Goal: Communication & Community: Answer question/provide support

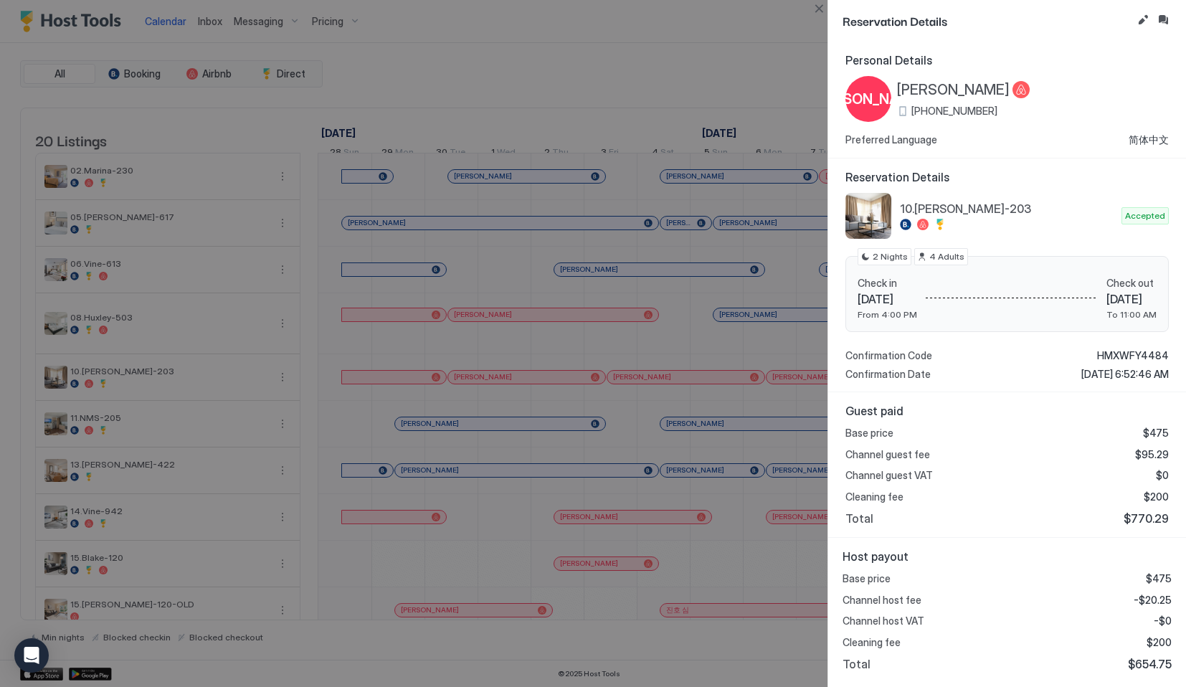
scroll to position [0, 637]
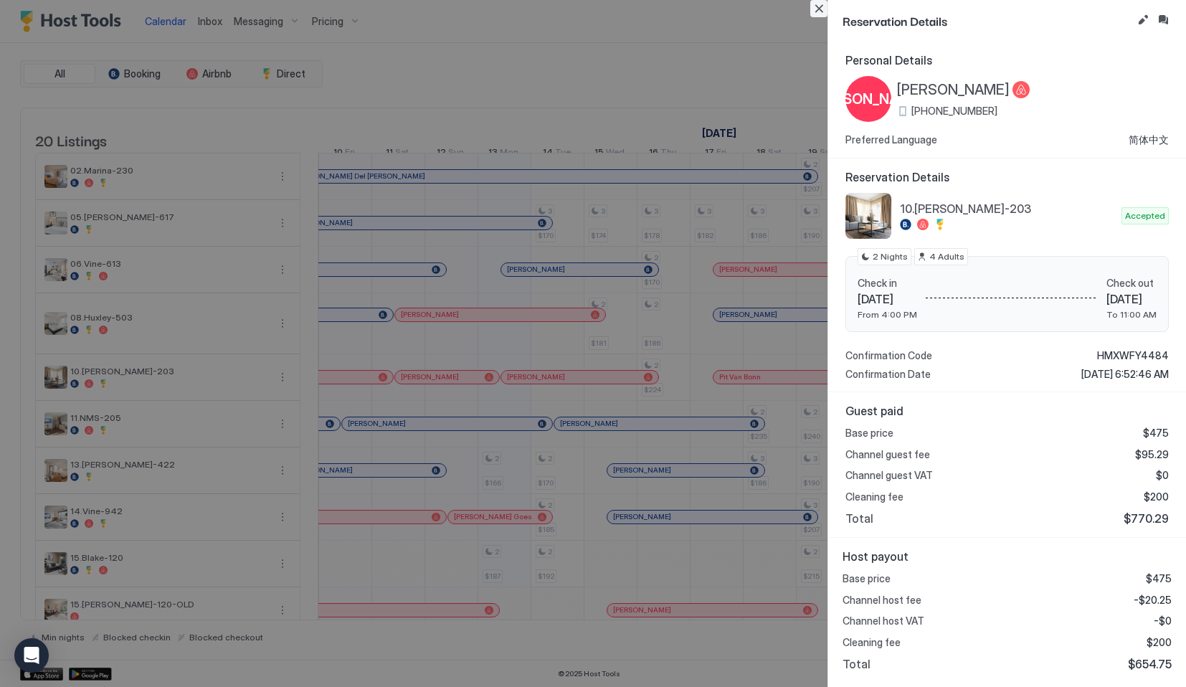
click at [811, 6] on button "Close" at bounding box center [818, 8] width 17 height 17
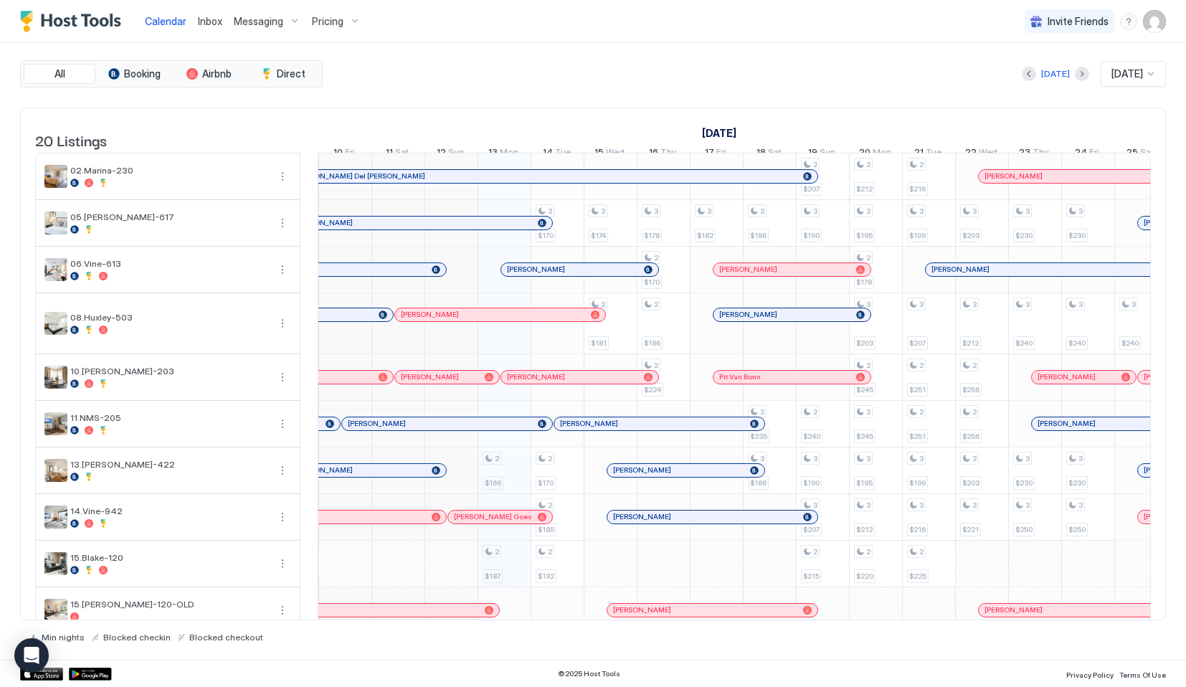
click at [203, 24] on span "Inbox" at bounding box center [210, 21] width 24 height 12
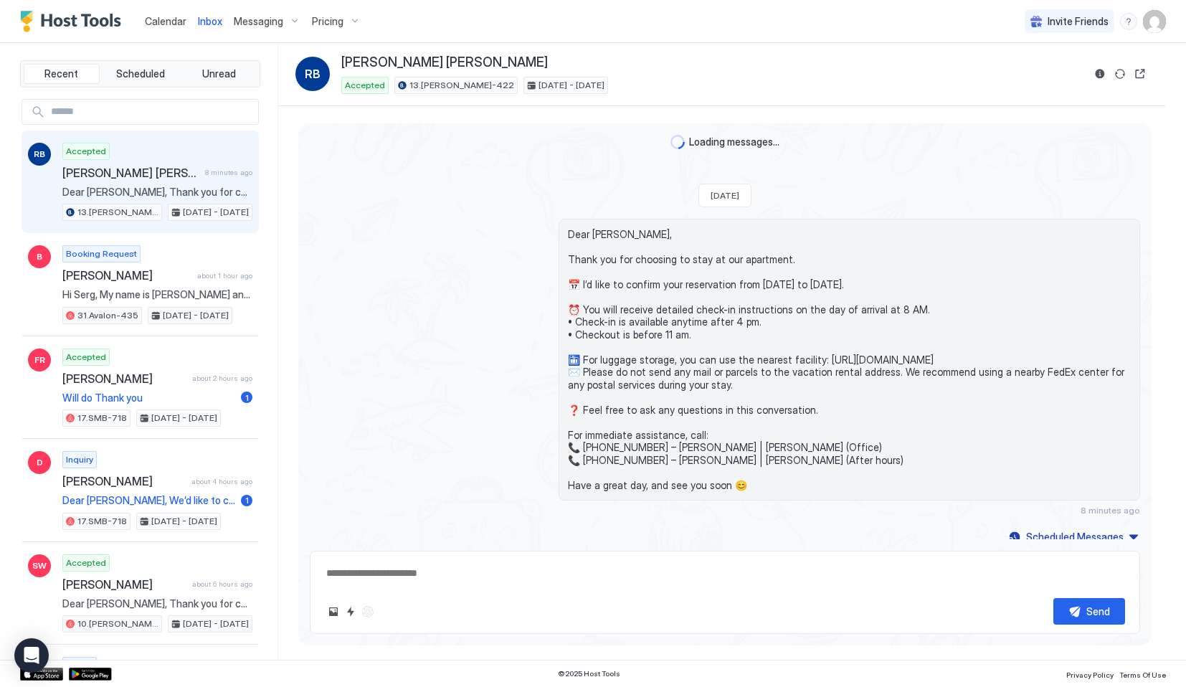
scroll to position [48, 0]
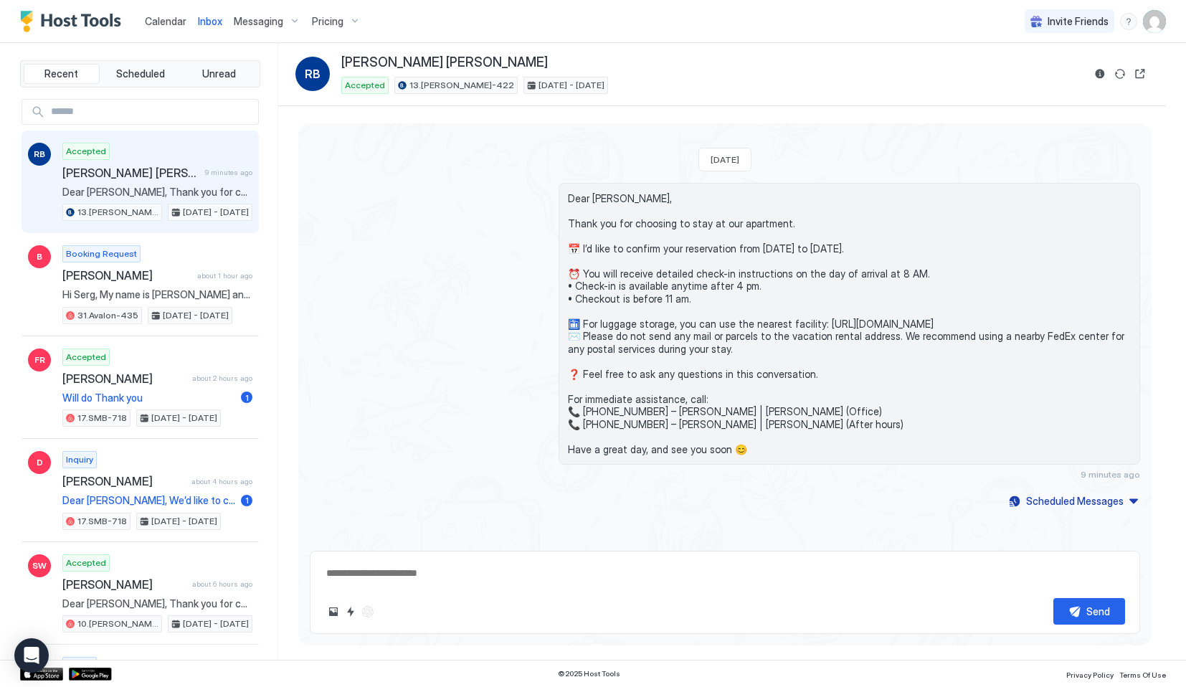
click at [186, 181] on div "Accepted [PERSON_NAME] [PERSON_NAME] 9 minutes ago Dear [PERSON_NAME], Thank yo…" at bounding box center [157, 182] width 190 height 79
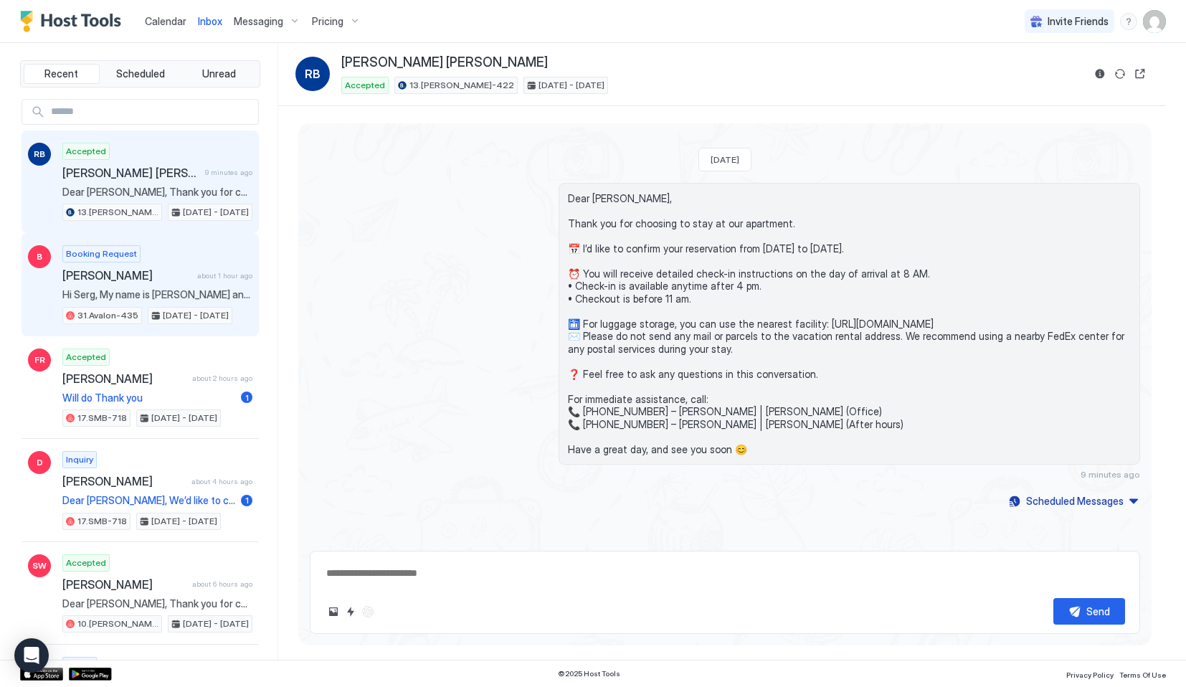
click at [179, 300] on span "Hi Serg, My name is [PERSON_NAME] and I book stays for our traveling managers. …" at bounding box center [157, 294] width 190 height 13
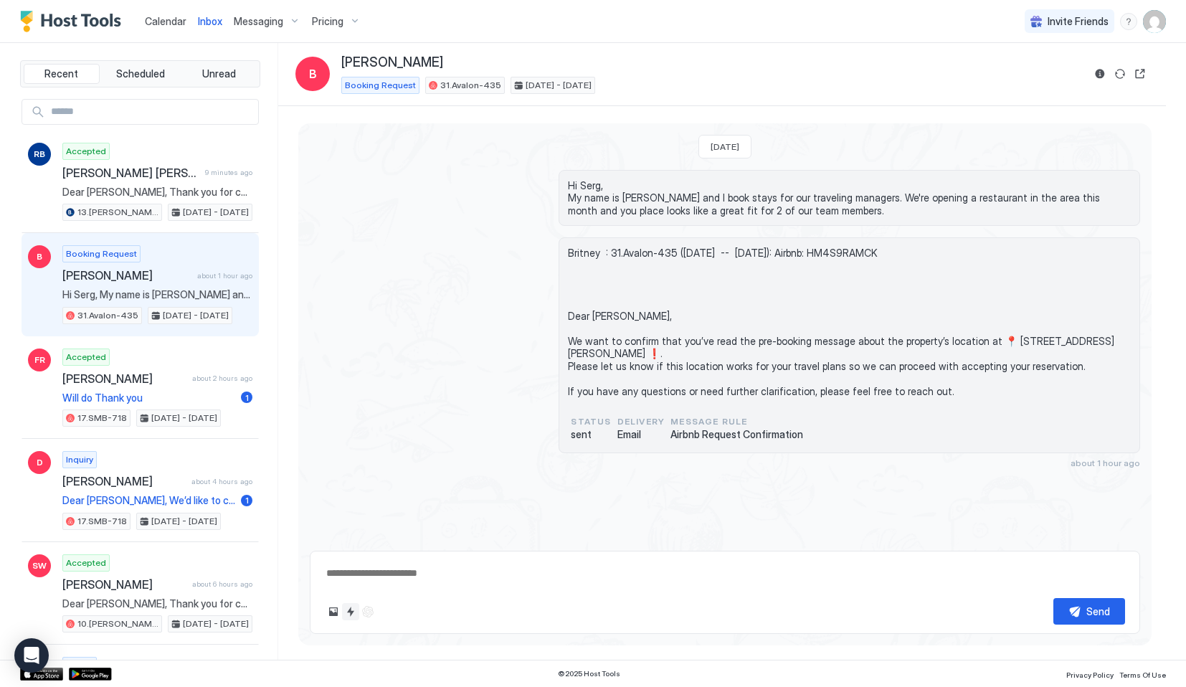
click at [349, 609] on button "Quick reply" at bounding box center [350, 611] width 17 height 17
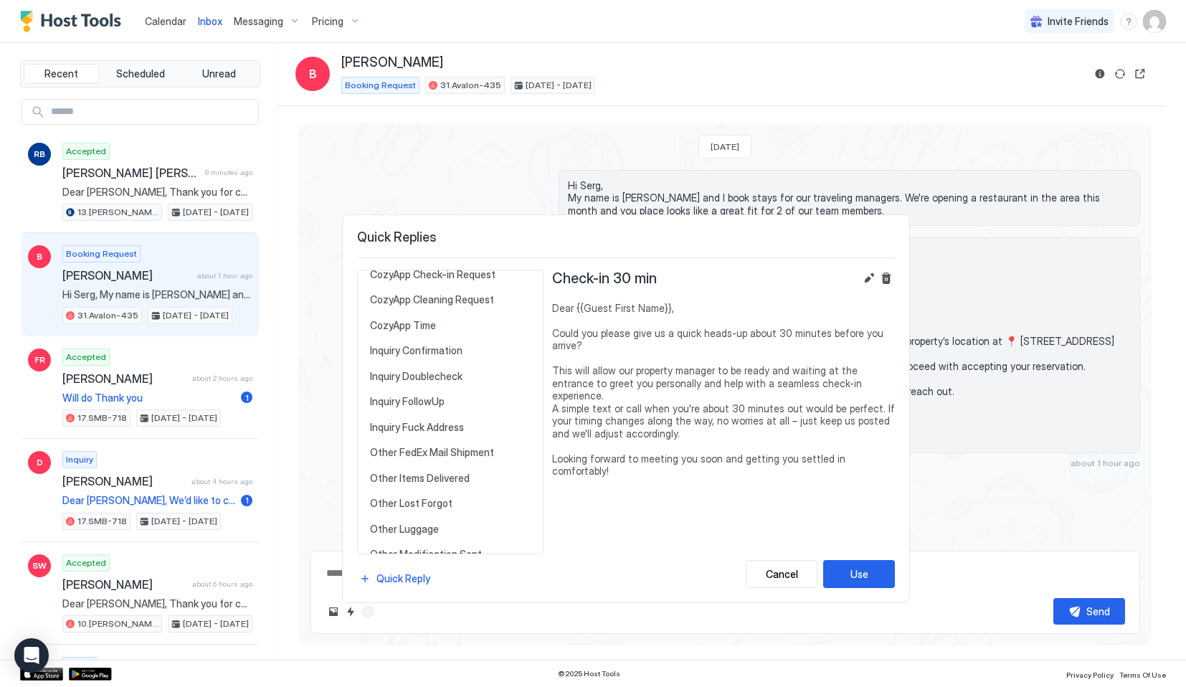
scroll to position [438, 0]
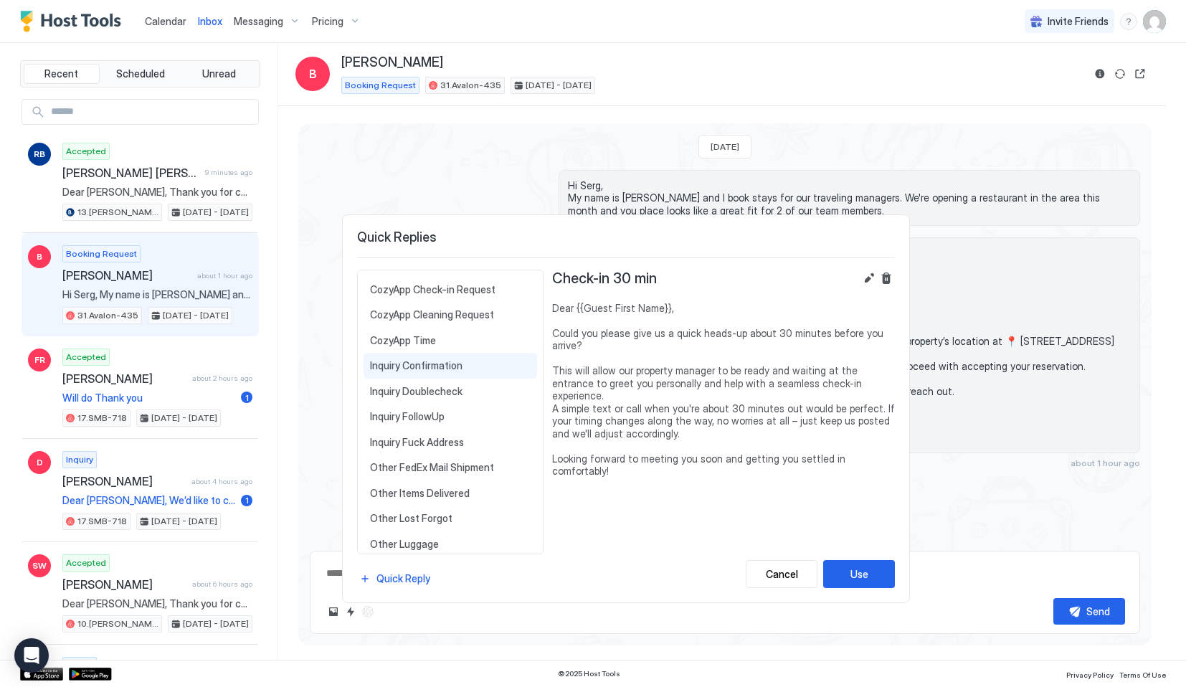
click at [420, 370] on span "Inquiry Confirmation" at bounding box center [450, 365] width 161 height 13
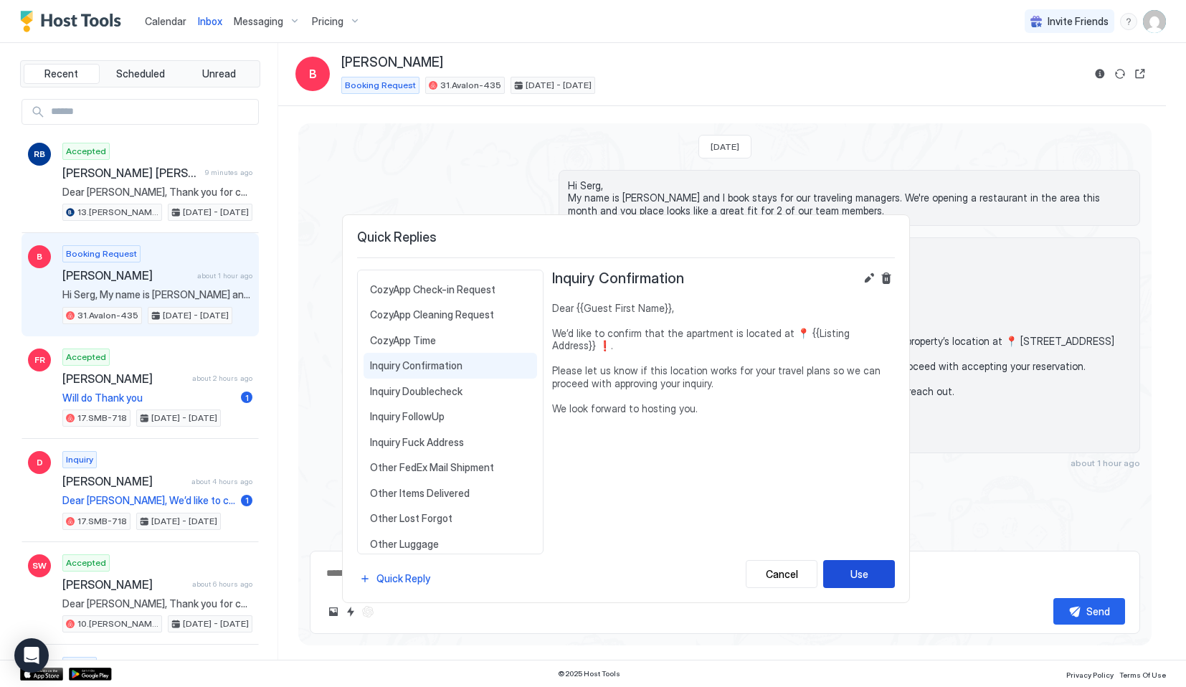
click at [864, 569] on div "Use" at bounding box center [860, 574] width 18 height 15
type textarea "*"
type textarea "**********"
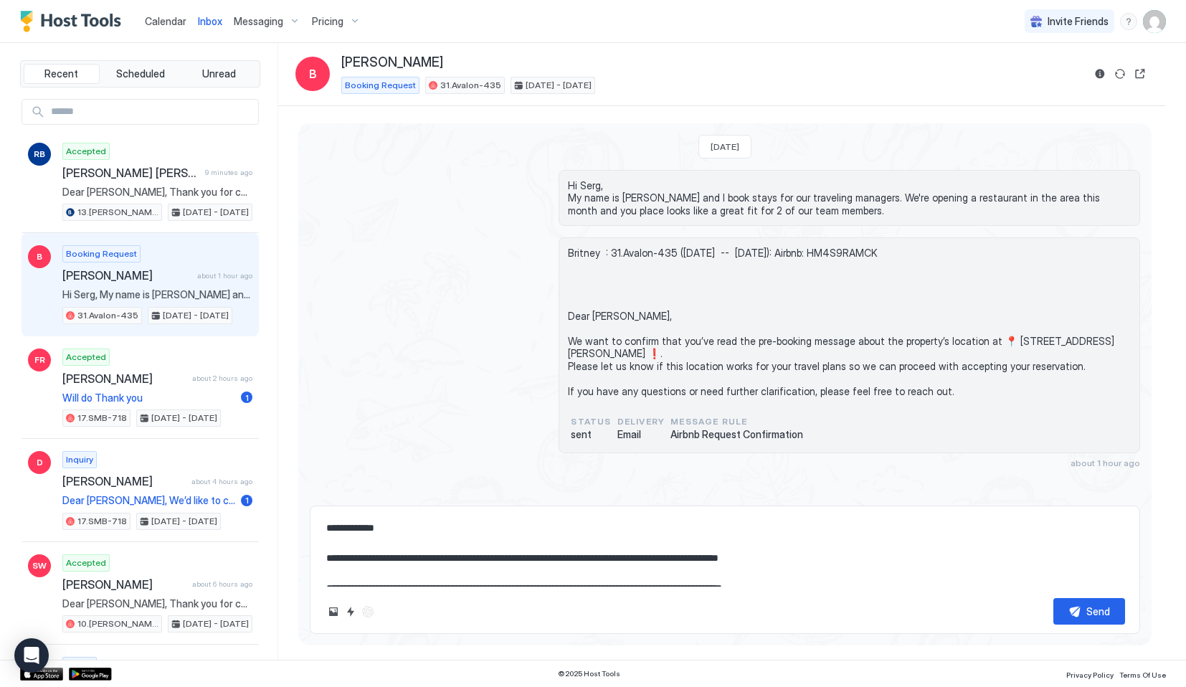
click at [630, 201] on span "Hi Serg, My name is [PERSON_NAME] and I book stays for our traveling managers. …" at bounding box center [849, 198] width 563 height 38
copy span "Carmina"
click at [355, 531] on textarea "**********" at bounding box center [725, 551] width 800 height 72
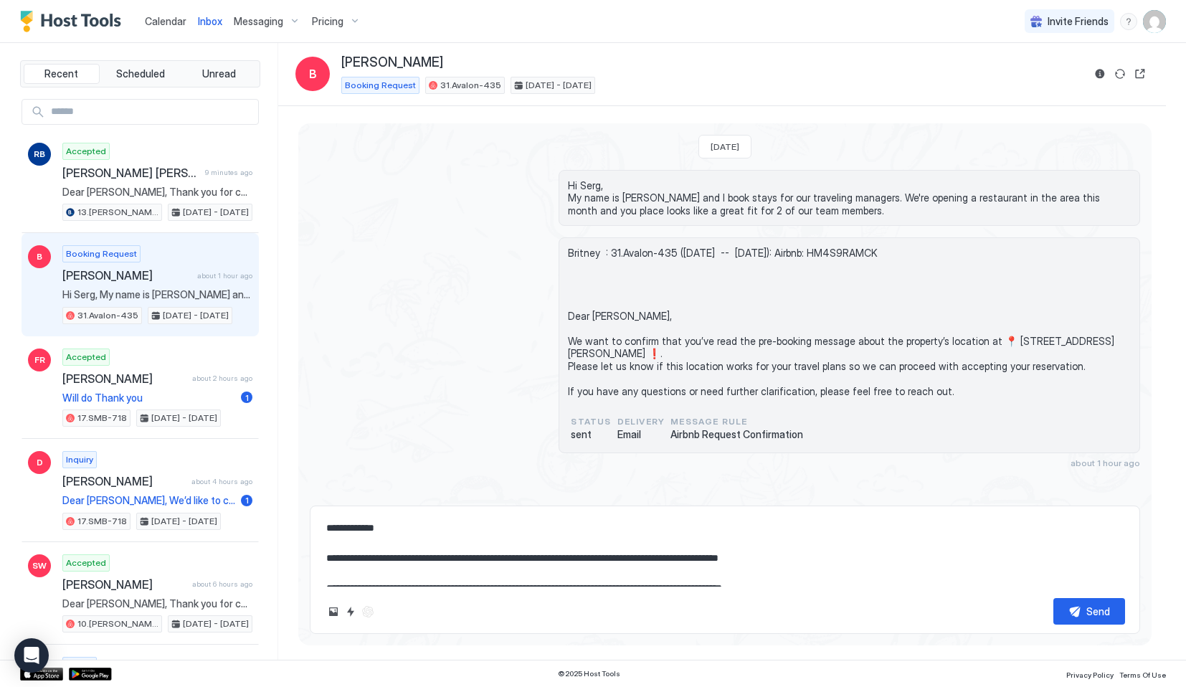
paste textarea
type textarea "*"
type textarea "**********"
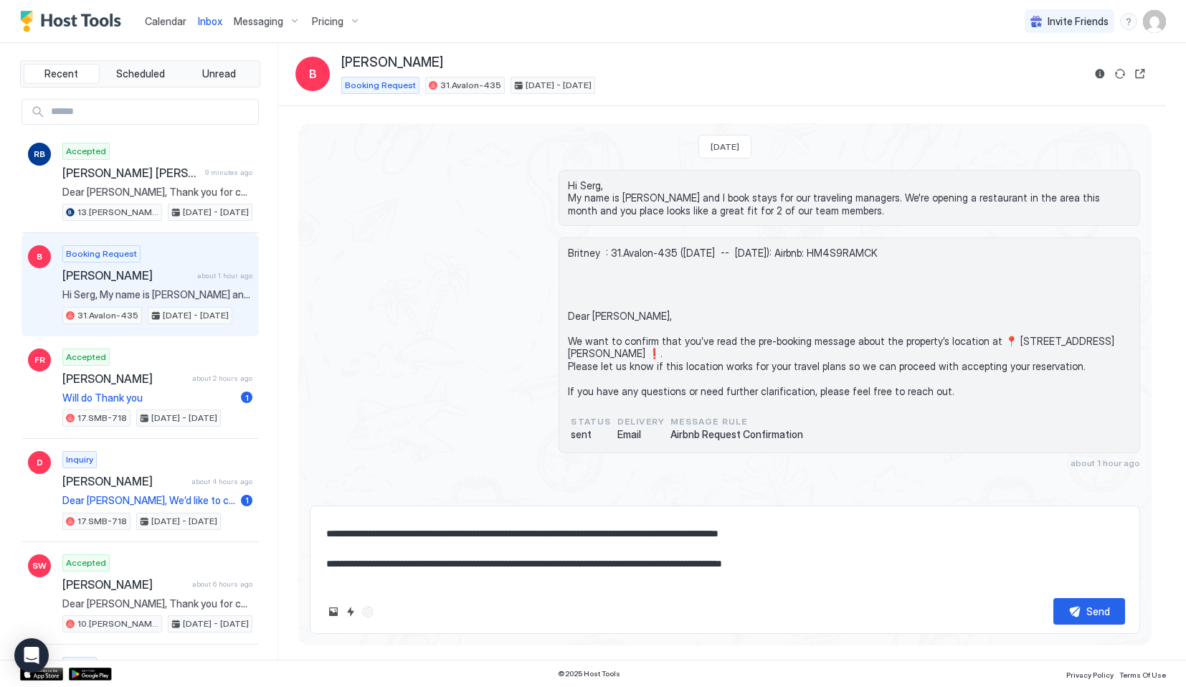
scroll to position [24, 0]
click at [326, 562] on textarea "**********" at bounding box center [725, 551] width 800 height 72
type textarea "*"
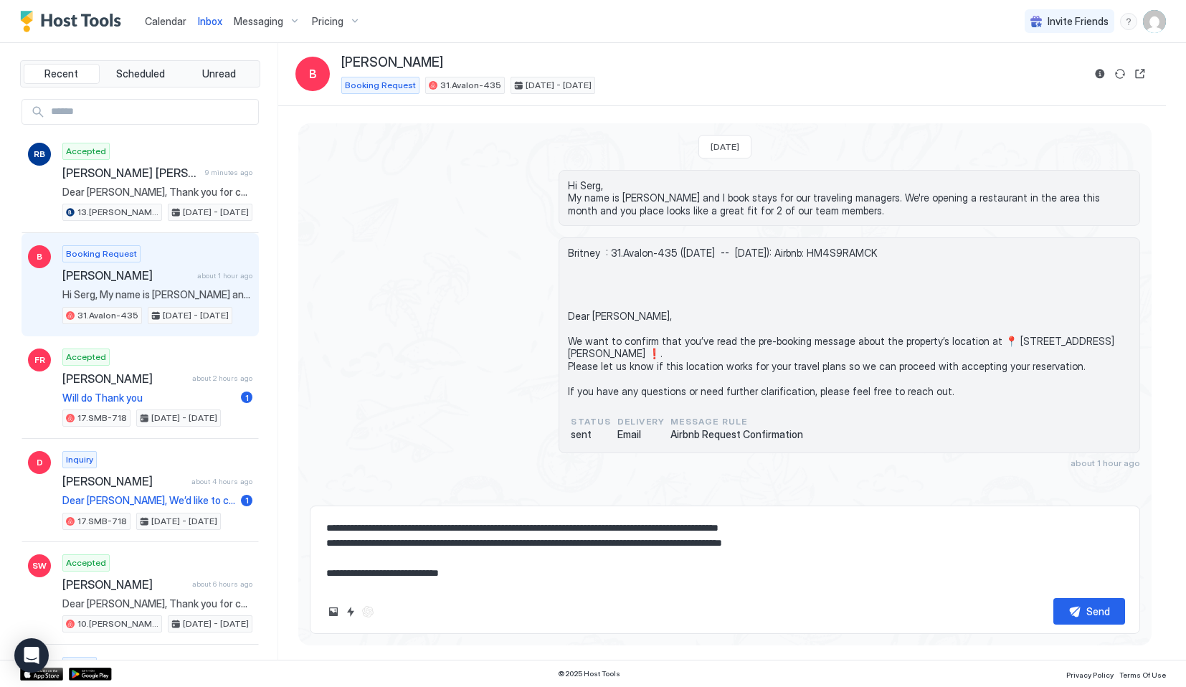
scroll to position [0, 0]
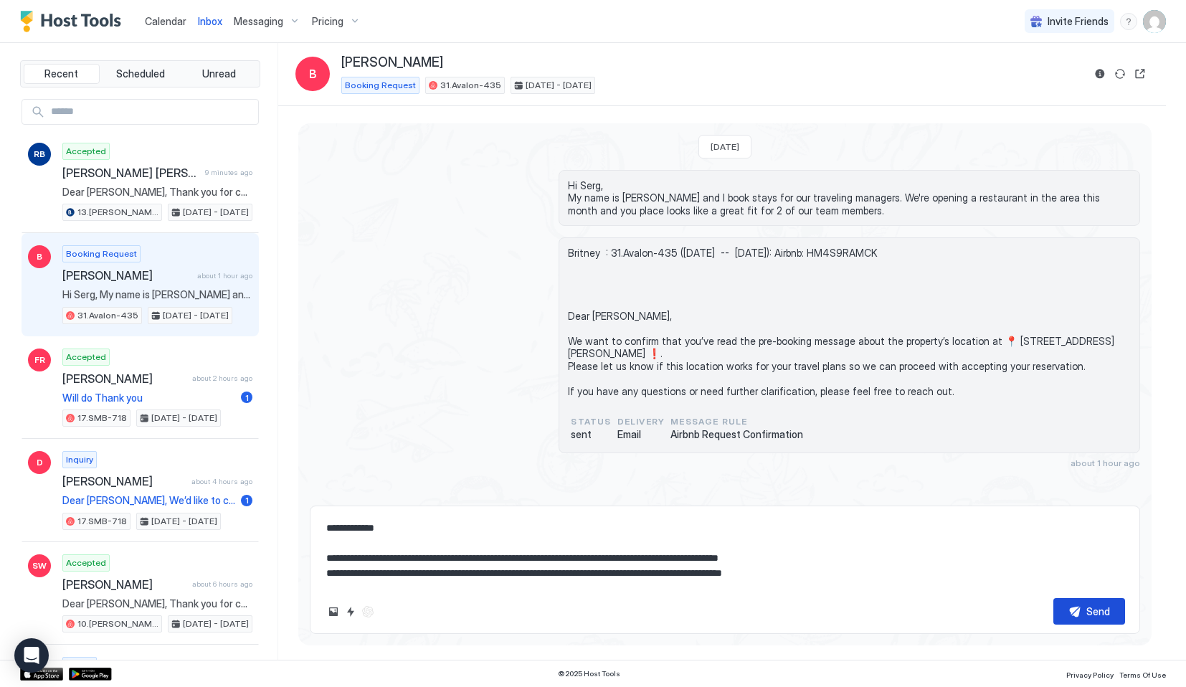
type textarea "**********"
click at [1097, 605] on div "Send" at bounding box center [1099, 611] width 24 height 15
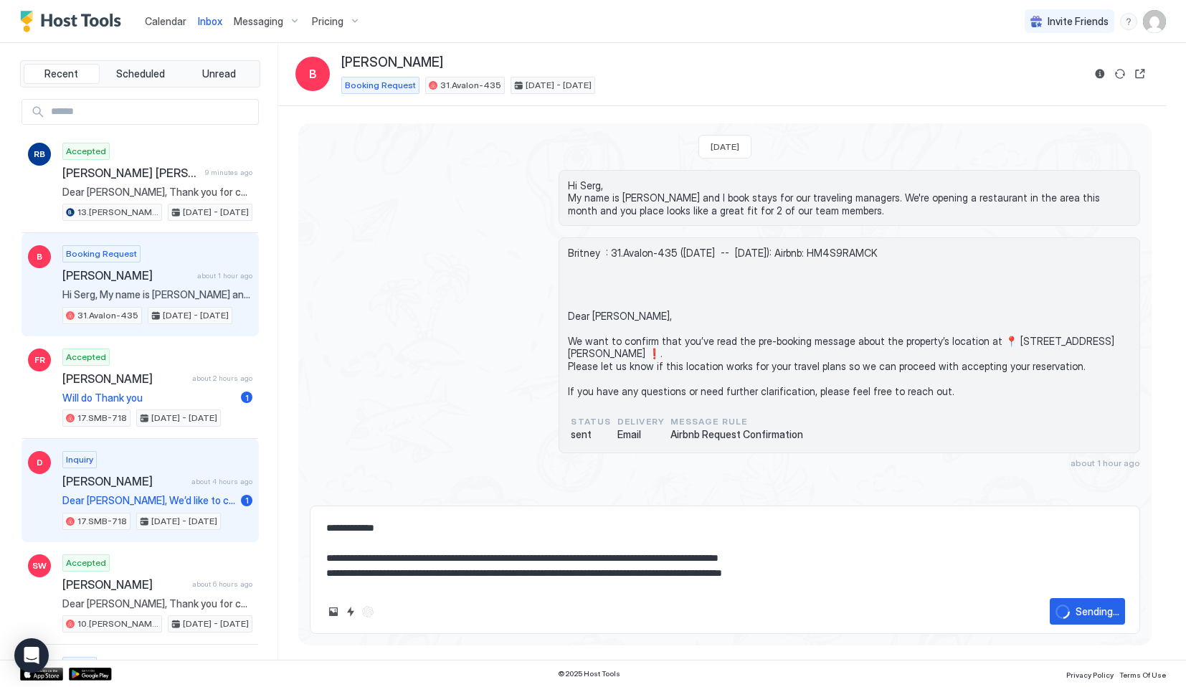
type textarea "*"
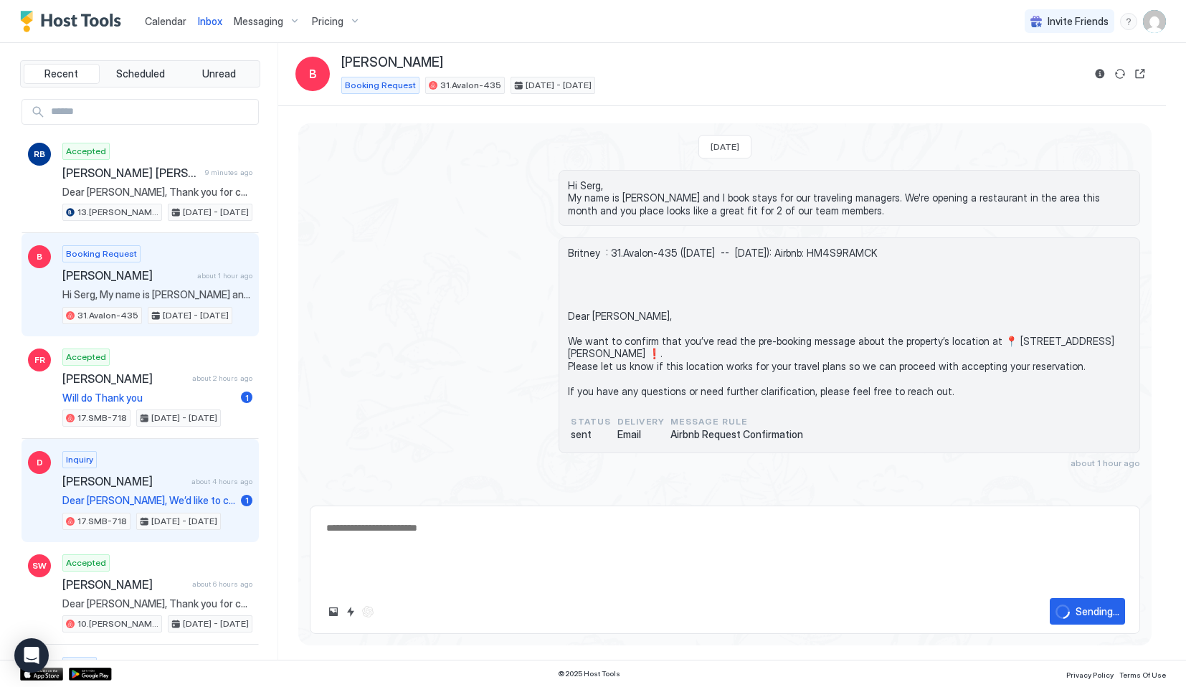
scroll to position [49, 0]
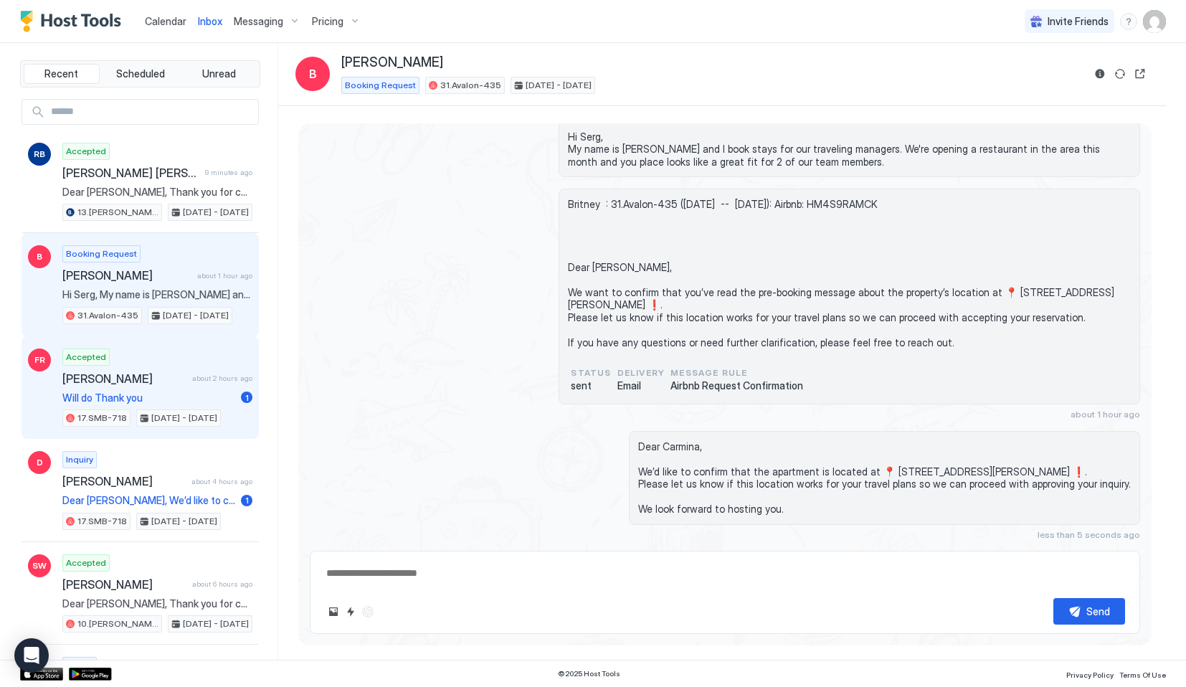
click at [107, 386] on div "Accepted [PERSON_NAME] about 2 hours ago Will do Thank you 1 17.SMB-718 [DATE] …" at bounding box center [157, 388] width 190 height 79
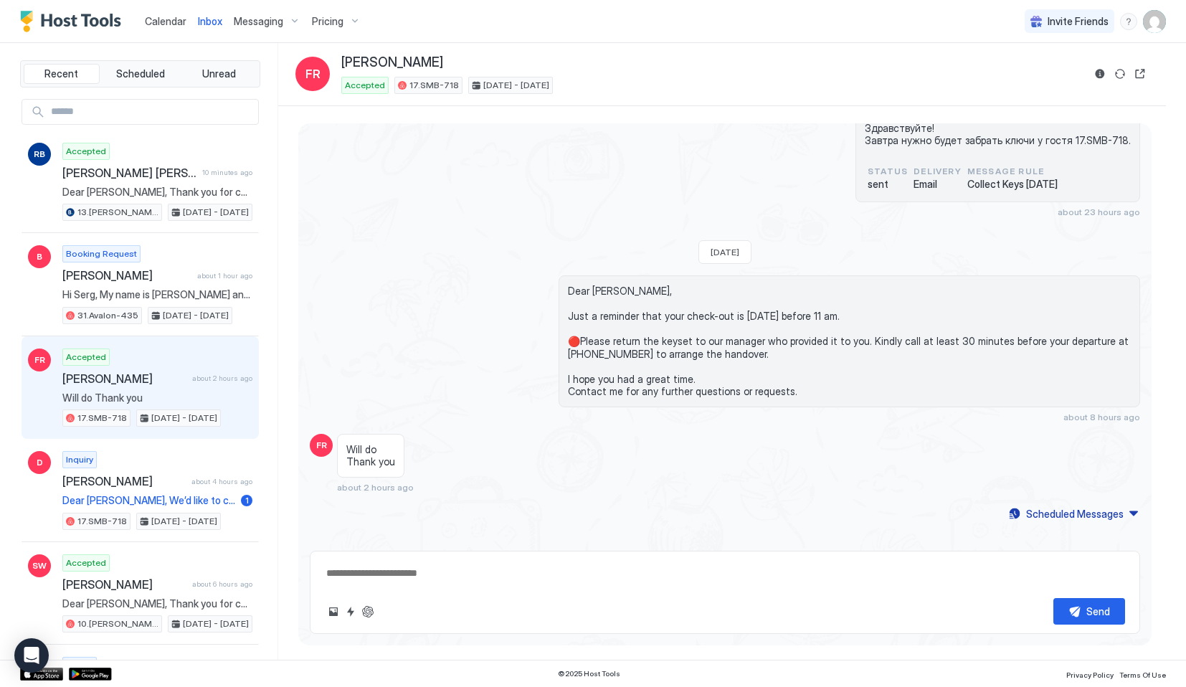
scroll to position [4499, 0]
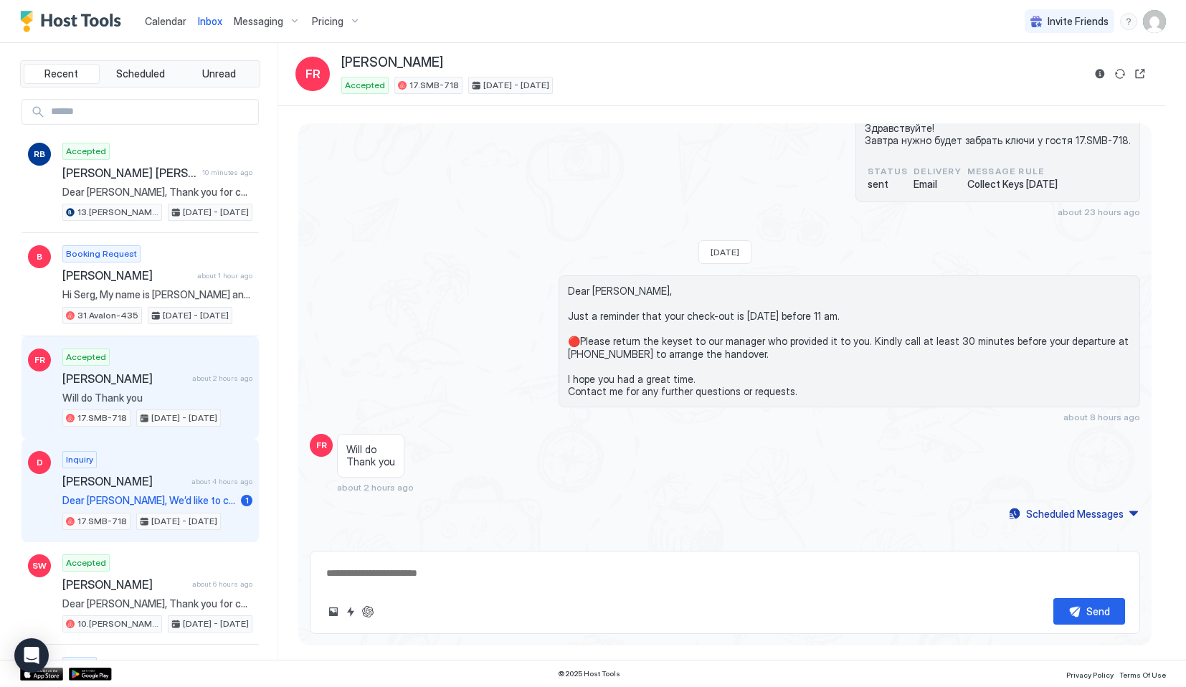
click at [158, 492] on div "Inquiry [PERSON_NAME] about 4 hours ago Dear [PERSON_NAME], We’d like to confir…" at bounding box center [157, 490] width 190 height 79
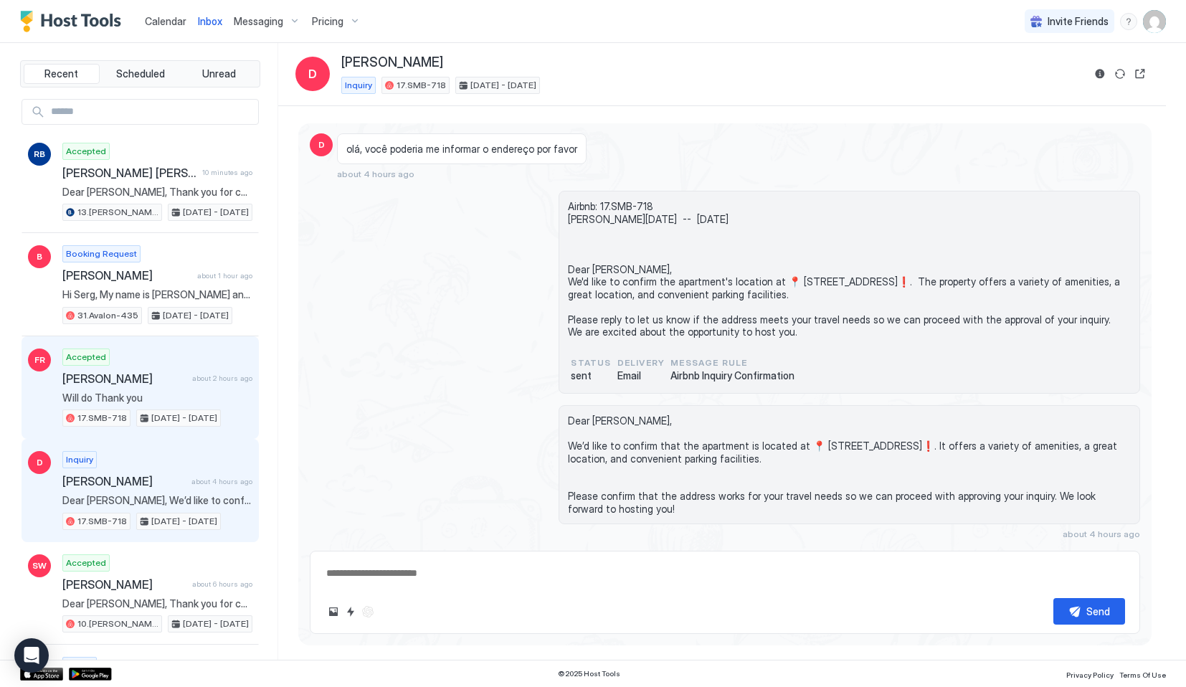
click at [171, 420] on span "[DATE] - [DATE]" at bounding box center [184, 418] width 66 height 13
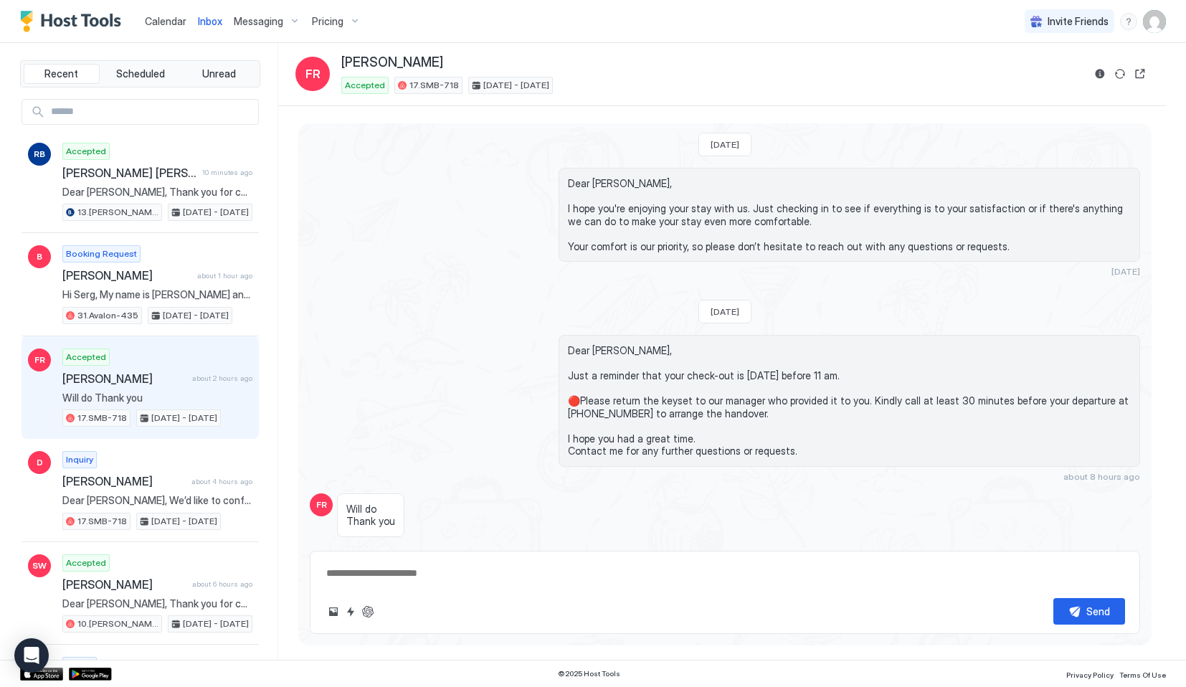
scroll to position [4499, 0]
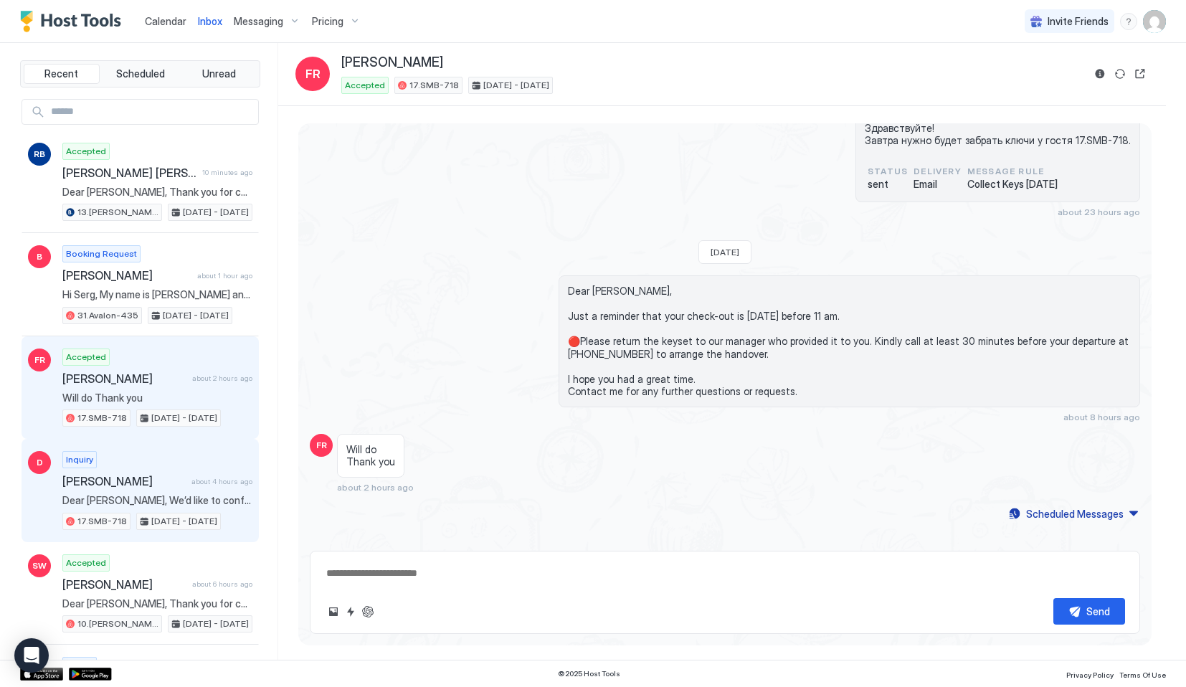
click at [160, 498] on span "Dear [PERSON_NAME], We’d like to confirm that the apartment is located at 📍 [ST…" at bounding box center [157, 500] width 190 height 13
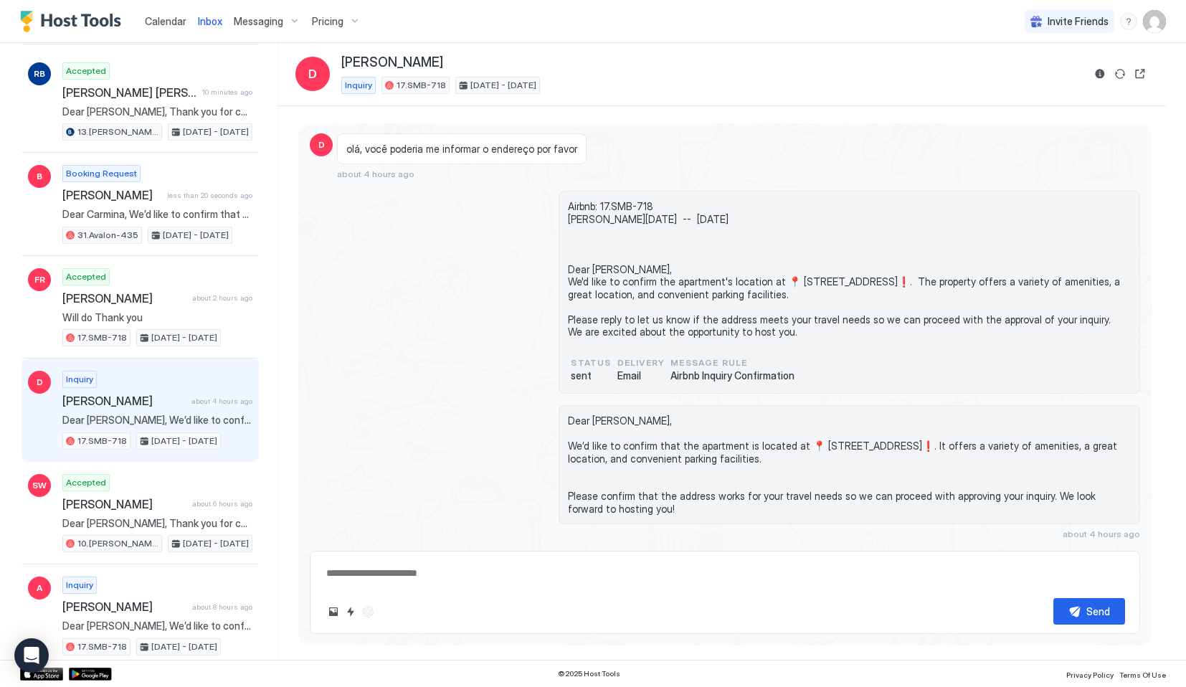
scroll to position [86, 0]
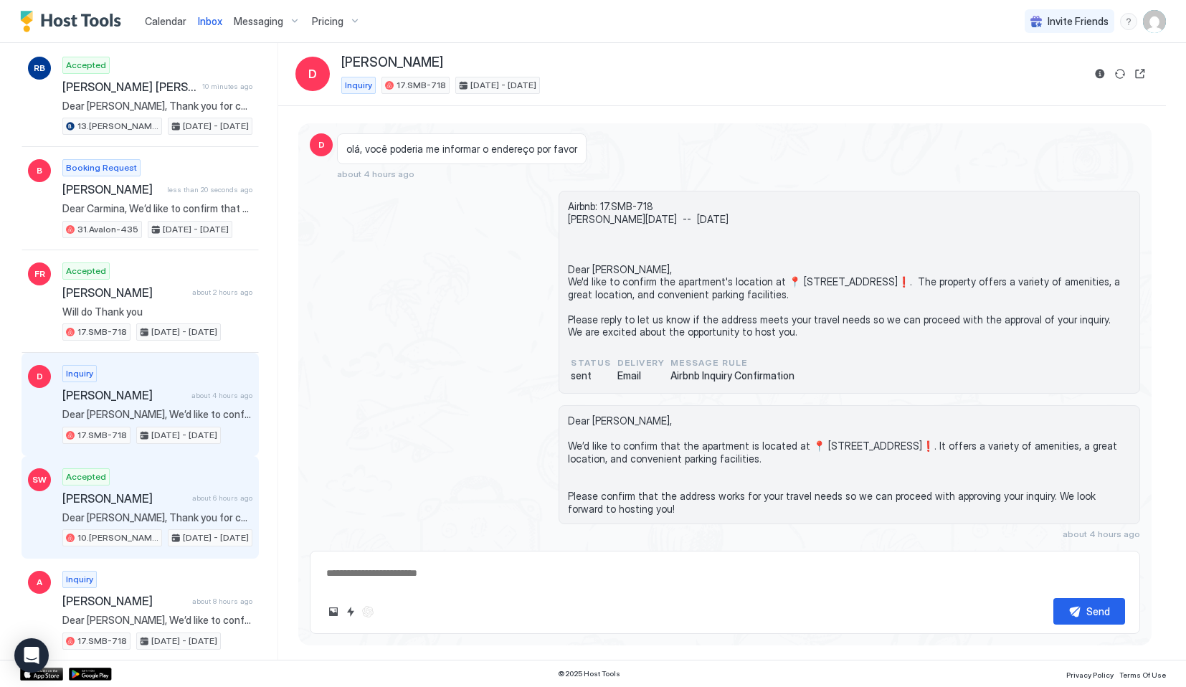
click at [150, 495] on span "[PERSON_NAME]" at bounding box center [124, 498] width 124 height 14
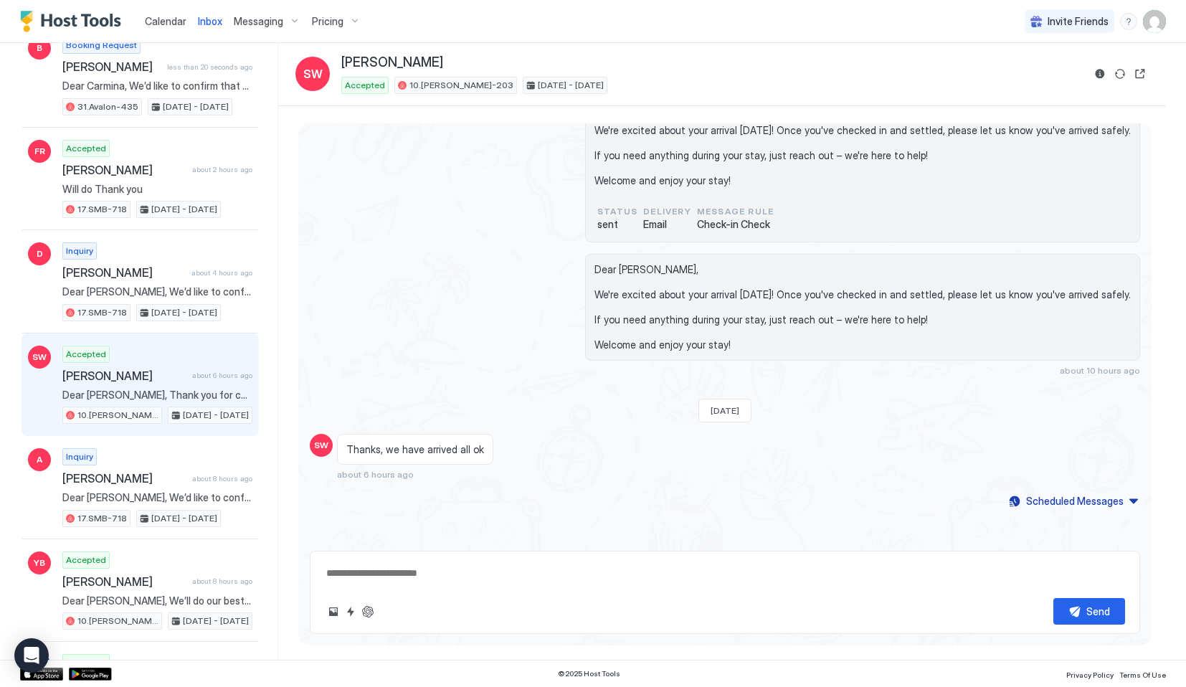
scroll to position [209, 0]
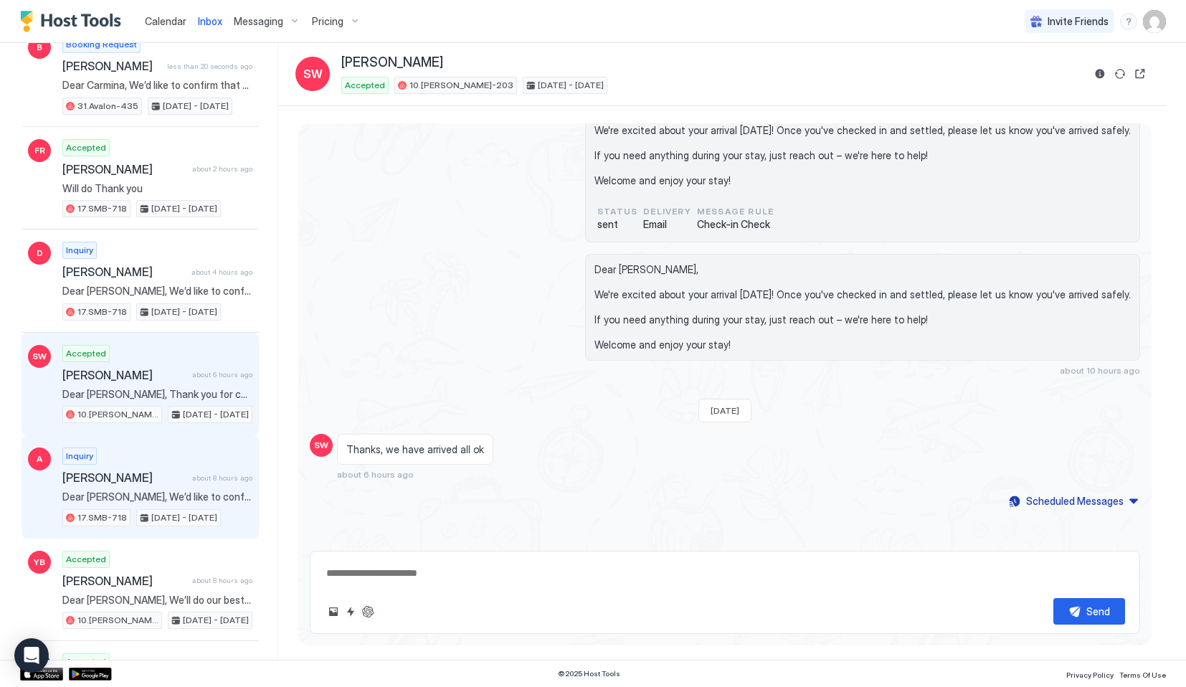
click at [149, 467] on div "Inquiry [PERSON_NAME] about 8 hours ago Dear [PERSON_NAME], We’d like to confir…" at bounding box center [157, 487] width 190 height 79
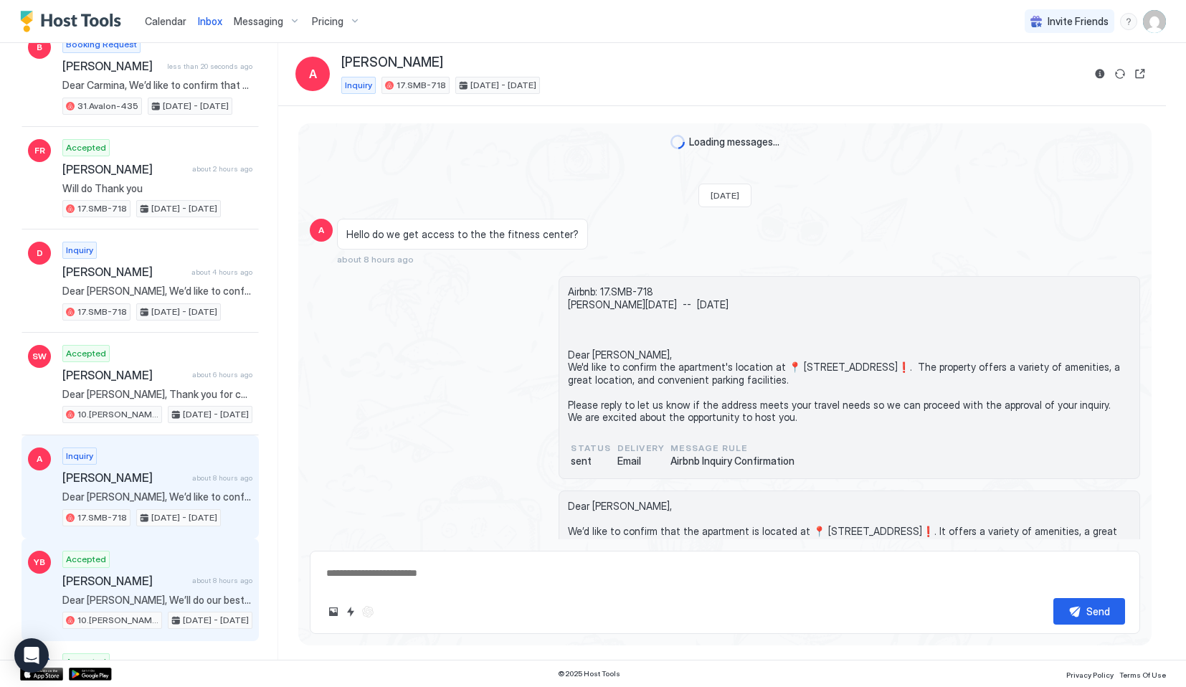
scroll to position [110, 0]
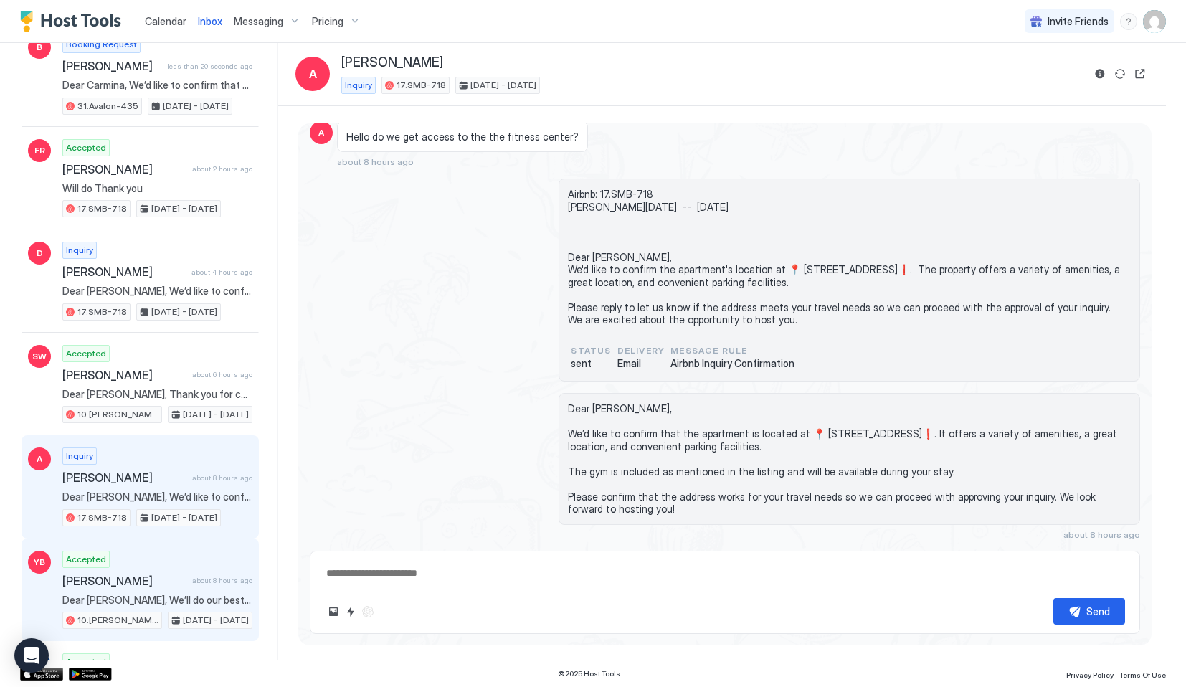
click at [173, 597] on span "Dear [PERSON_NAME], We’ll do our best to accommodate an early check-in. I’ll co…" at bounding box center [157, 600] width 190 height 13
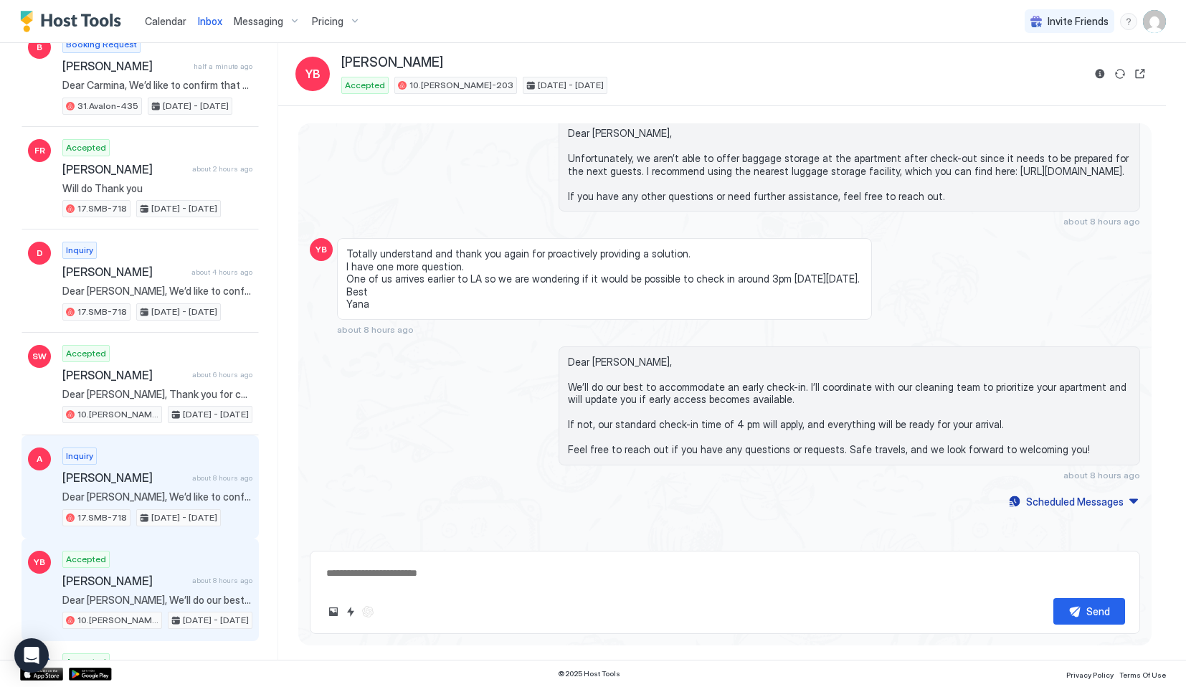
click at [212, 491] on span "Dear [PERSON_NAME], We’d like to confirm that the apartment is located at 📍 [ST…" at bounding box center [157, 497] width 190 height 13
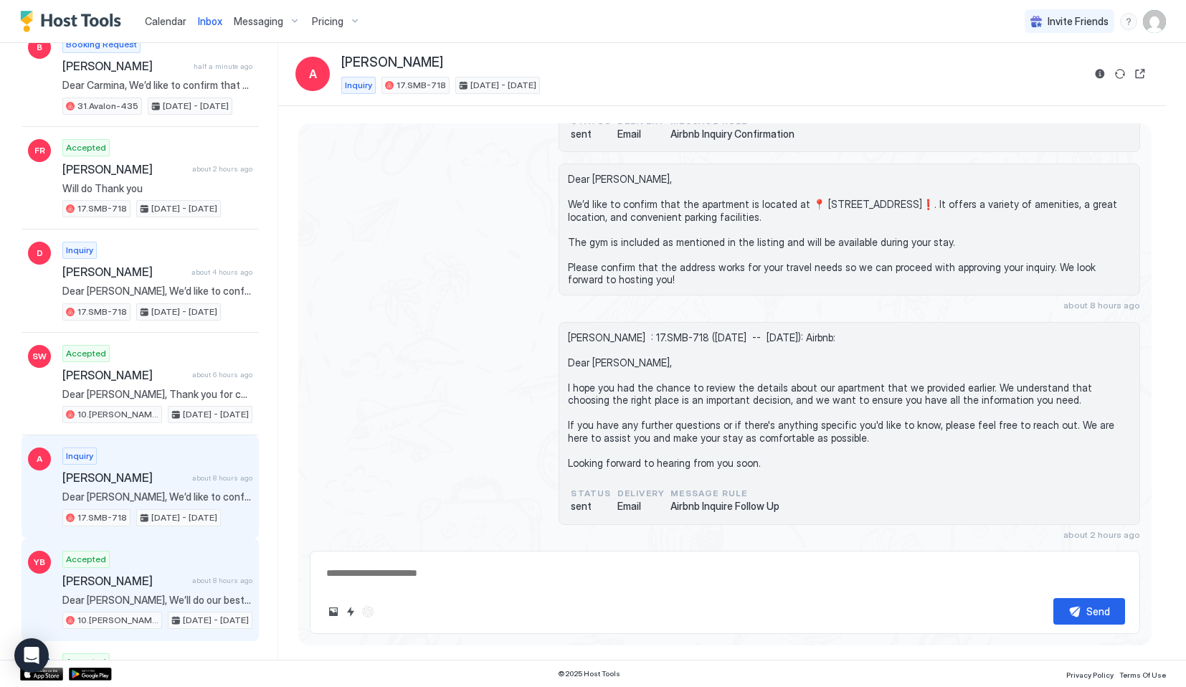
click at [211, 587] on div "[PERSON_NAME] about 8 hours ago" at bounding box center [157, 581] width 190 height 14
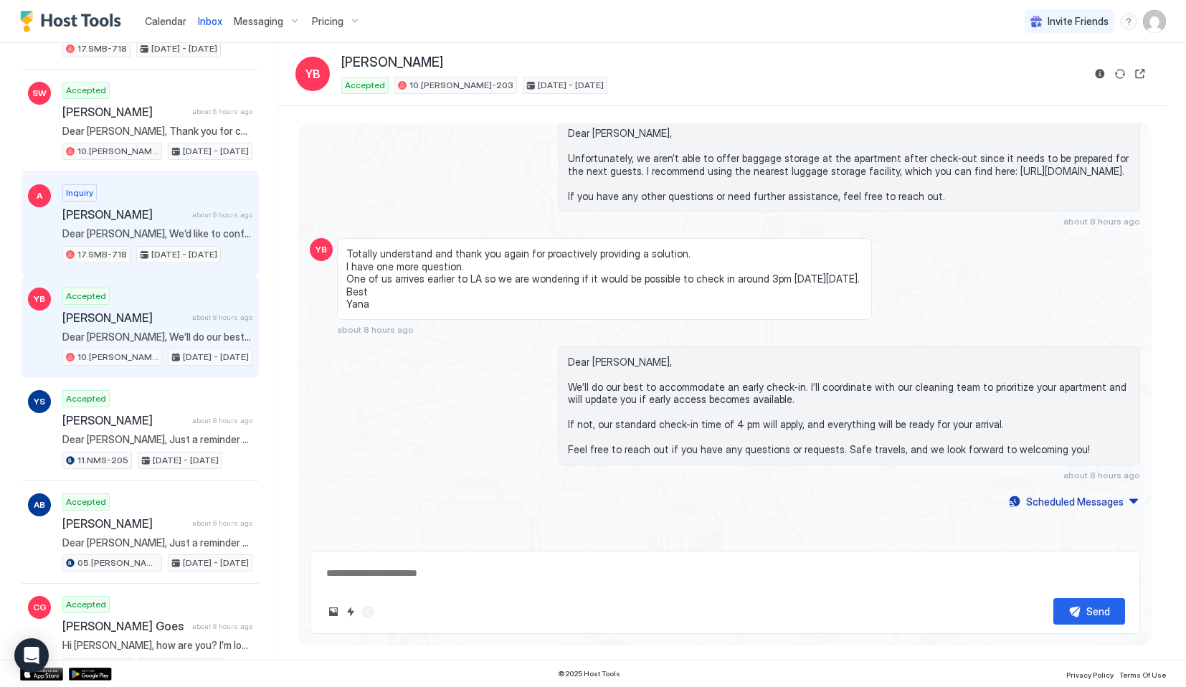
scroll to position [496, 0]
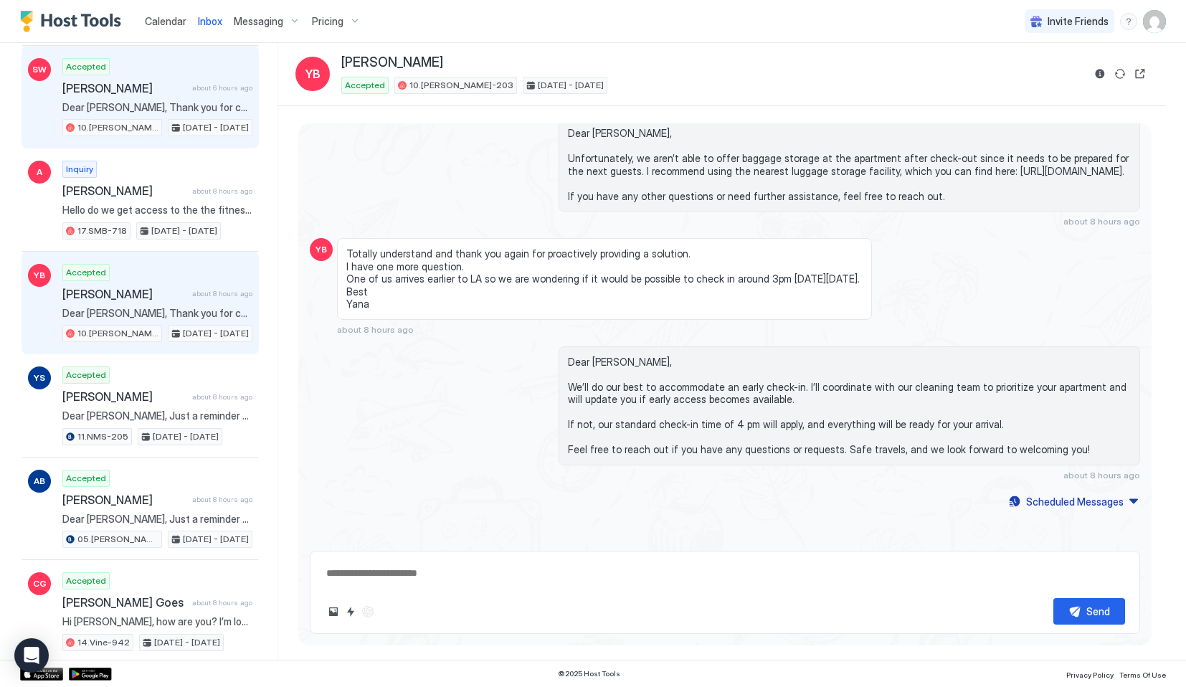
type textarea "*"
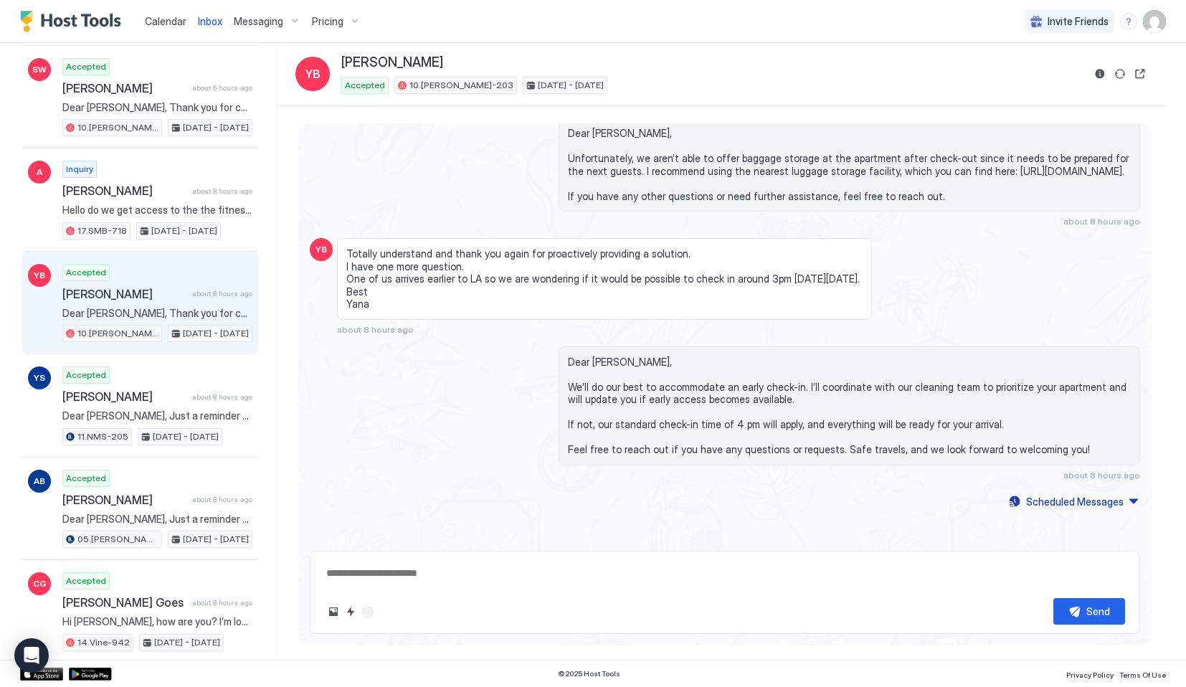
click at [162, 29] on div "Calendar" at bounding box center [165, 21] width 53 height 27
click at [162, 15] on span "Calendar" at bounding box center [166, 21] width 42 height 12
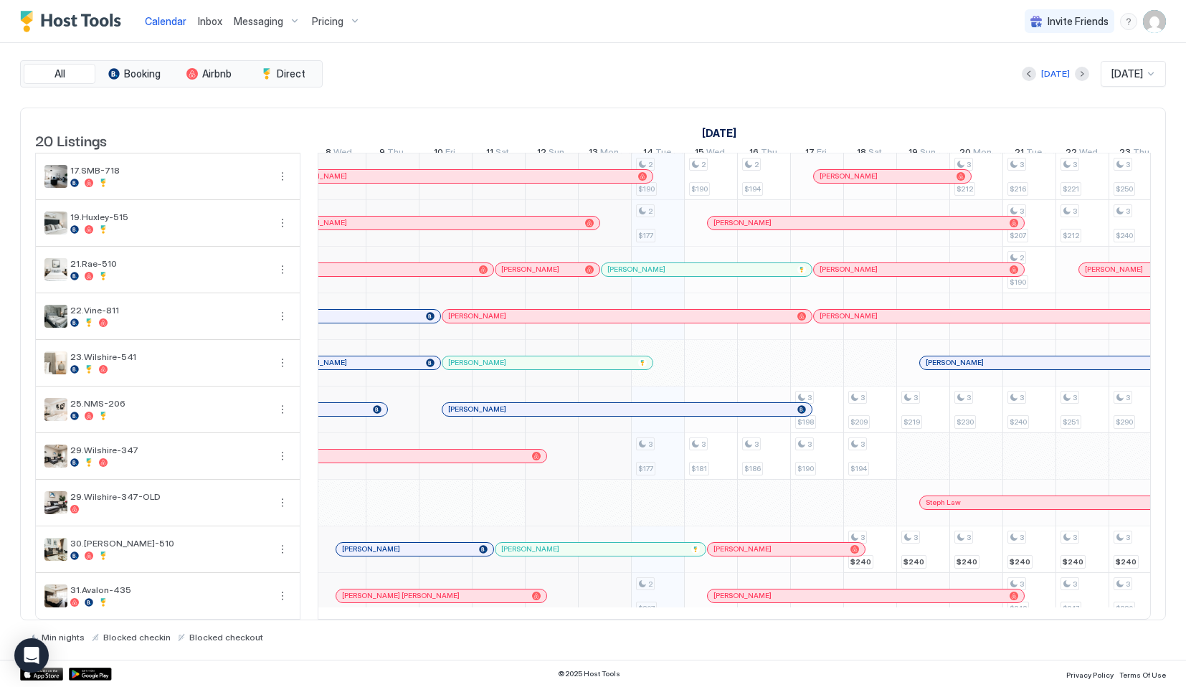
click at [494, 407] on div "[PERSON_NAME]" at bounding box center [620, 408] width 344 height 9
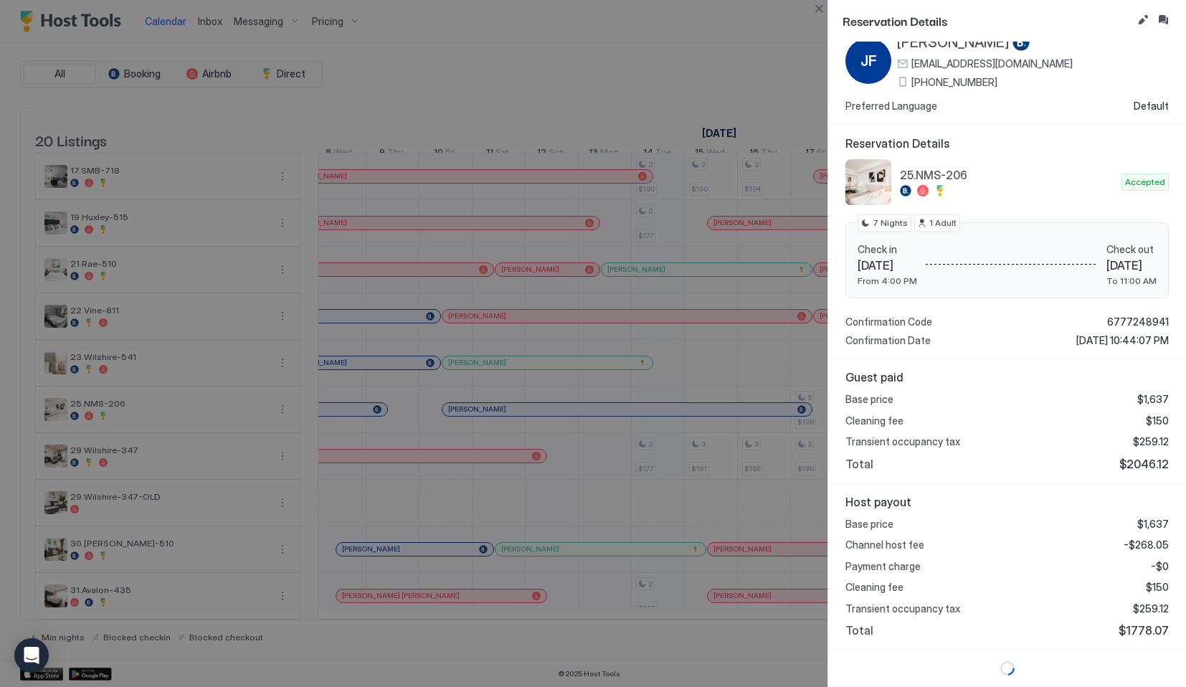
click at [1132, 632] on span "$1778.07" at bounding box center [1144, 630] width 50 height 14
click at [1130, 461] on span "$2046.12" at bounding box center [1144, 464] width 49 height 14
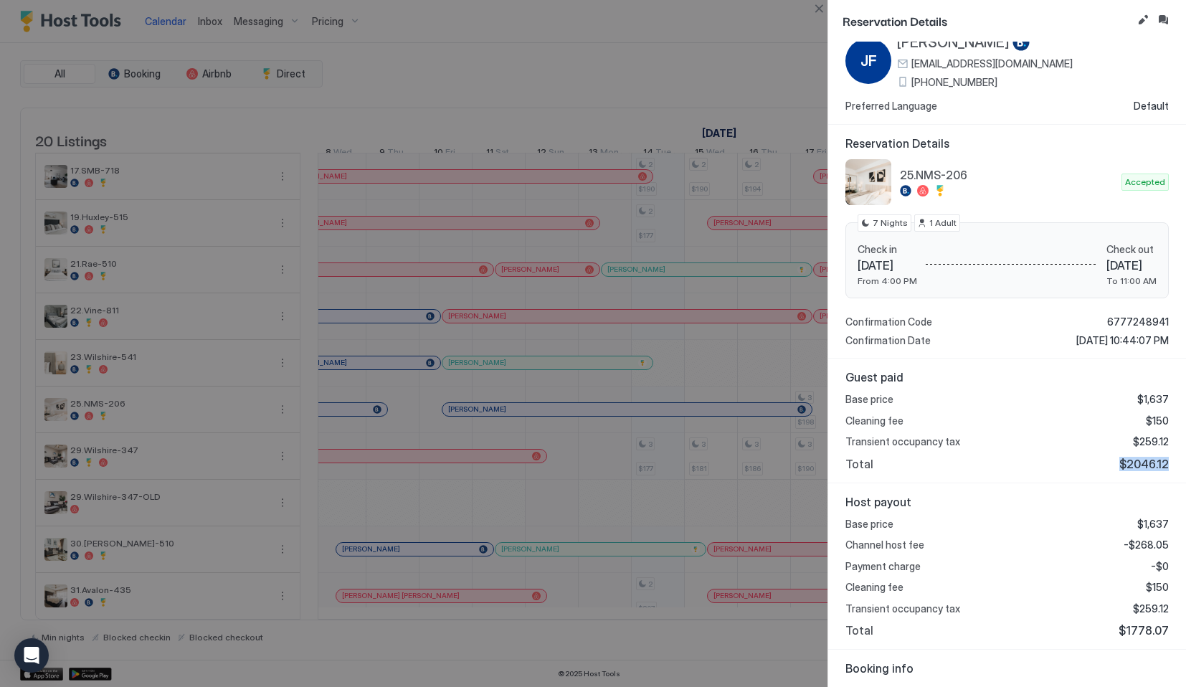
click at [1130, 461] on span "$2046.12" at bounding box center [1144, 464] width 49 height 14
click at [1145, 616] on div "Base price $1,637 Channel host fee -$268.05 Payment charge -$0 Cleaning fee $15…" at bounding box center [1007, 578] width 323 height 120
click at [1144, 622] on div "Base price $1,637 Channel host fee -$268.05 Payment charge -$0 Cleaning fee $15…" at bounding box center [1007, 578] width 323 height 120
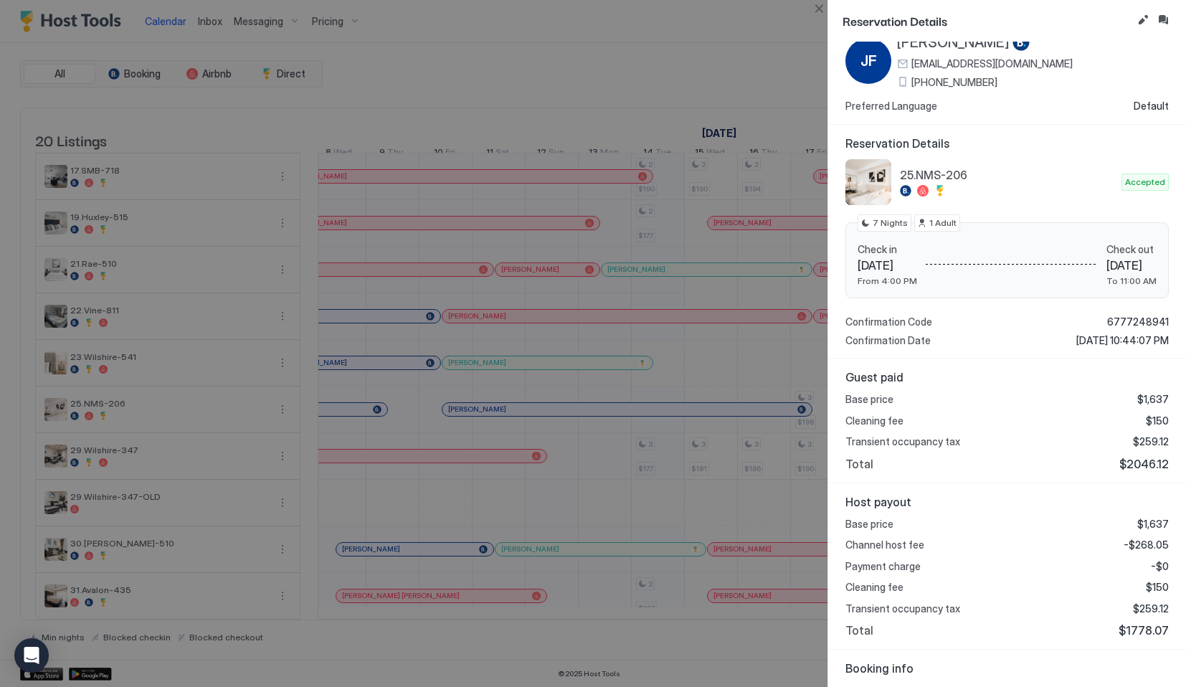
click at [1144, 629] on span "$1778.07" at bounding box center [1144, 630] width 50 height 14
click at [827, 13] on button "Close" at bounding box center [818, 8] width 17 height 17
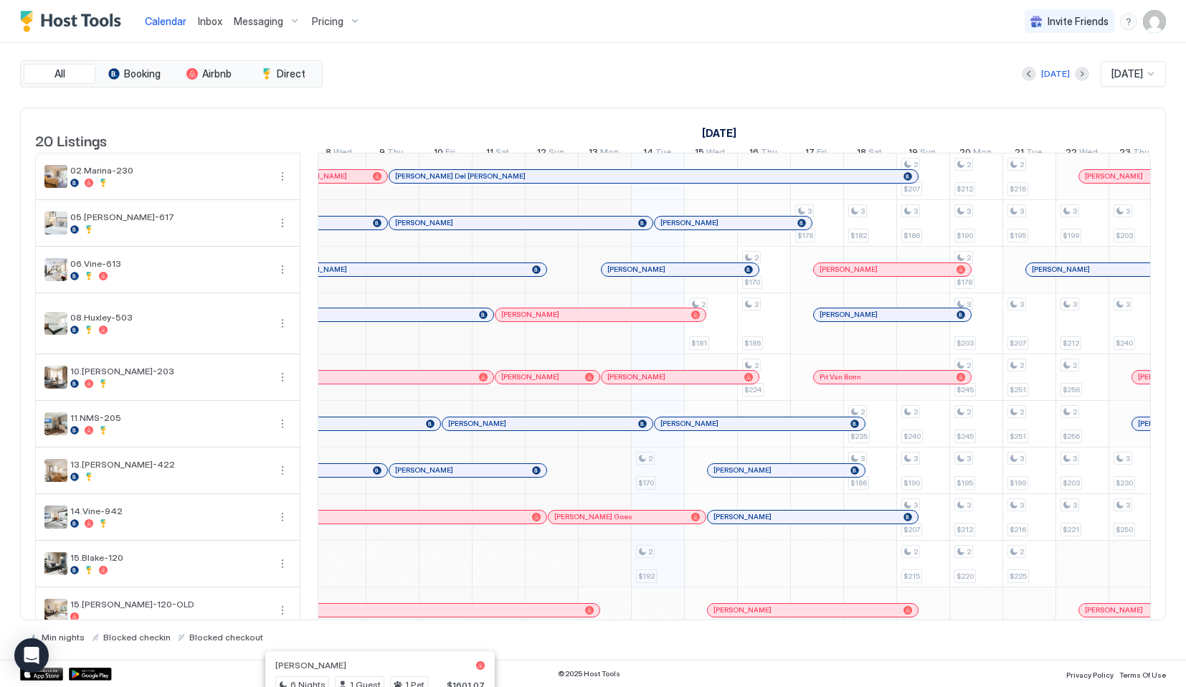
click at [373, 217] on div "[PERSON_NAME]" at bounding box center [498, 210] width 265 height 16
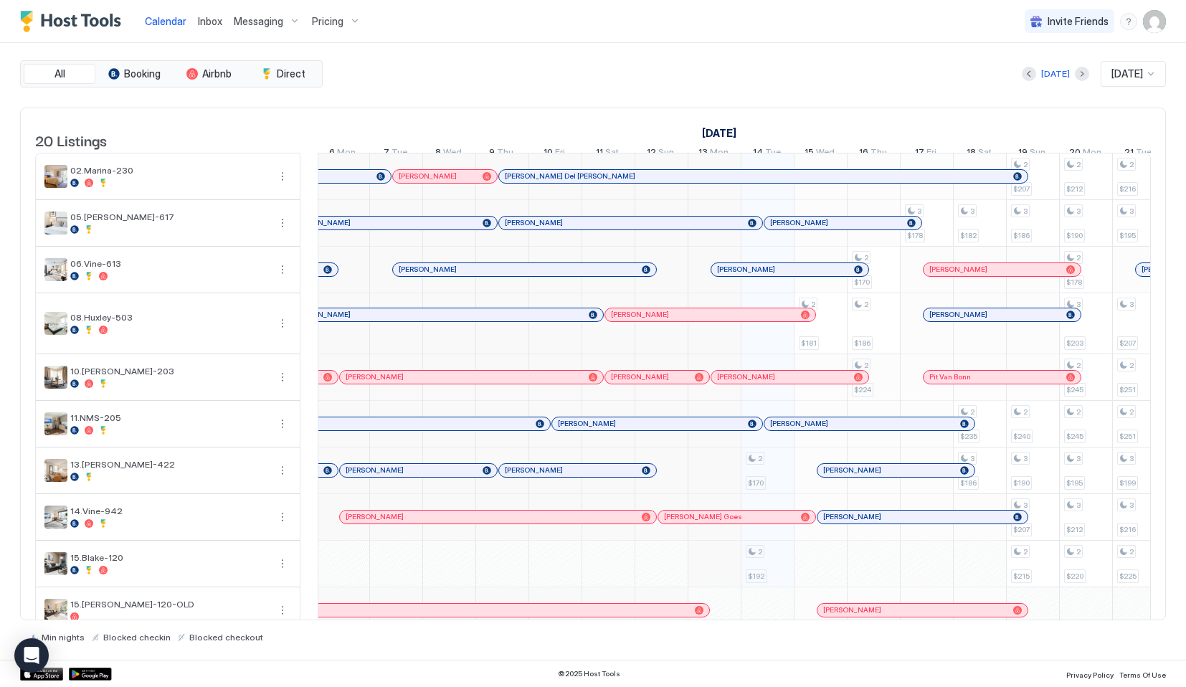
scroll to position [0, 291]
